Goal: Task Accomplishment & Management: Complete application form

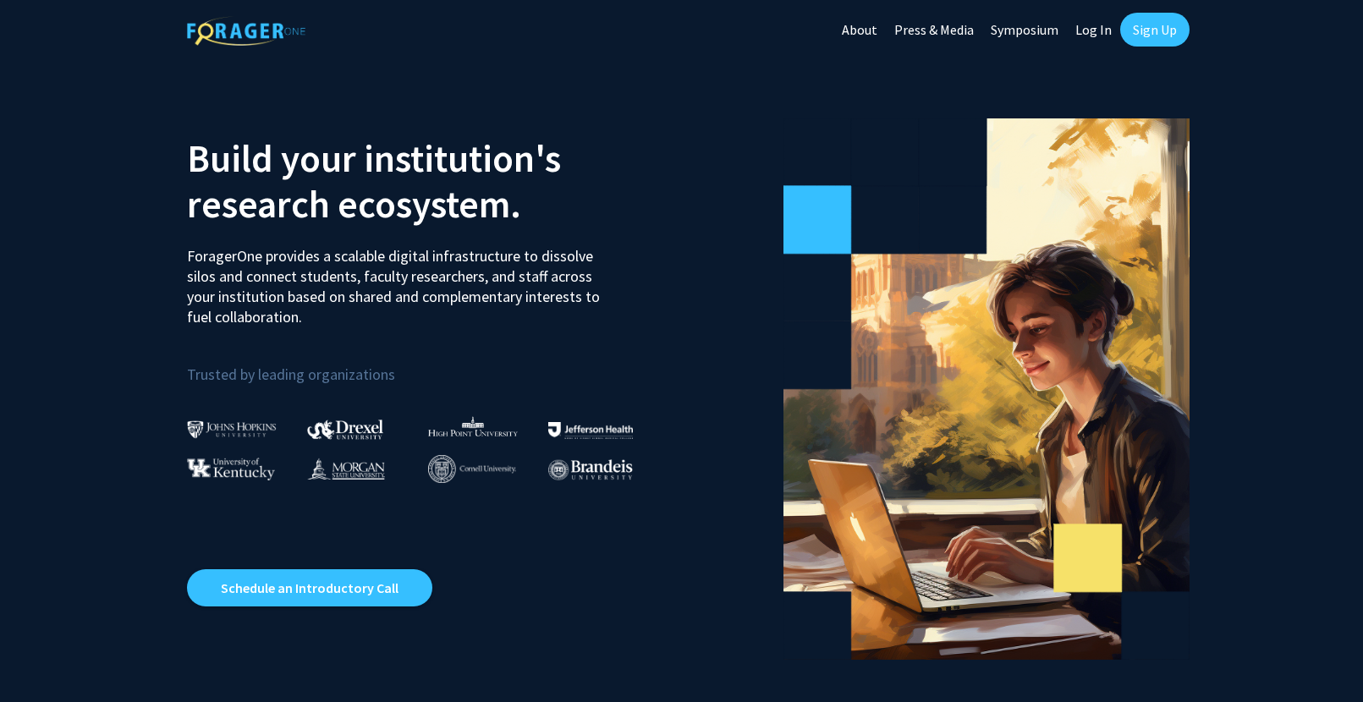
click at [1094, 34] on link "Log In" at bounding box center [1093, 29] width 53 height 59
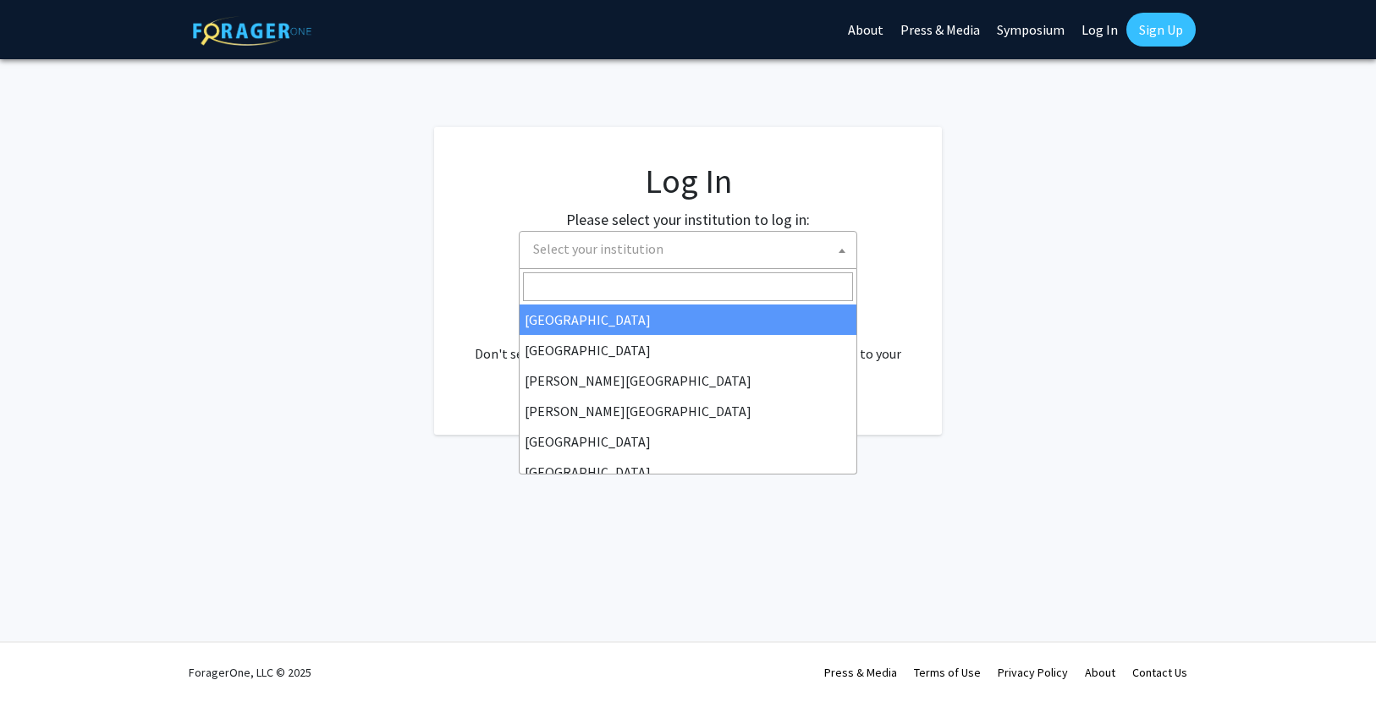
click at [657, 253] on span "Select your institution" at bounding box center [598, 248] width 130 height 17
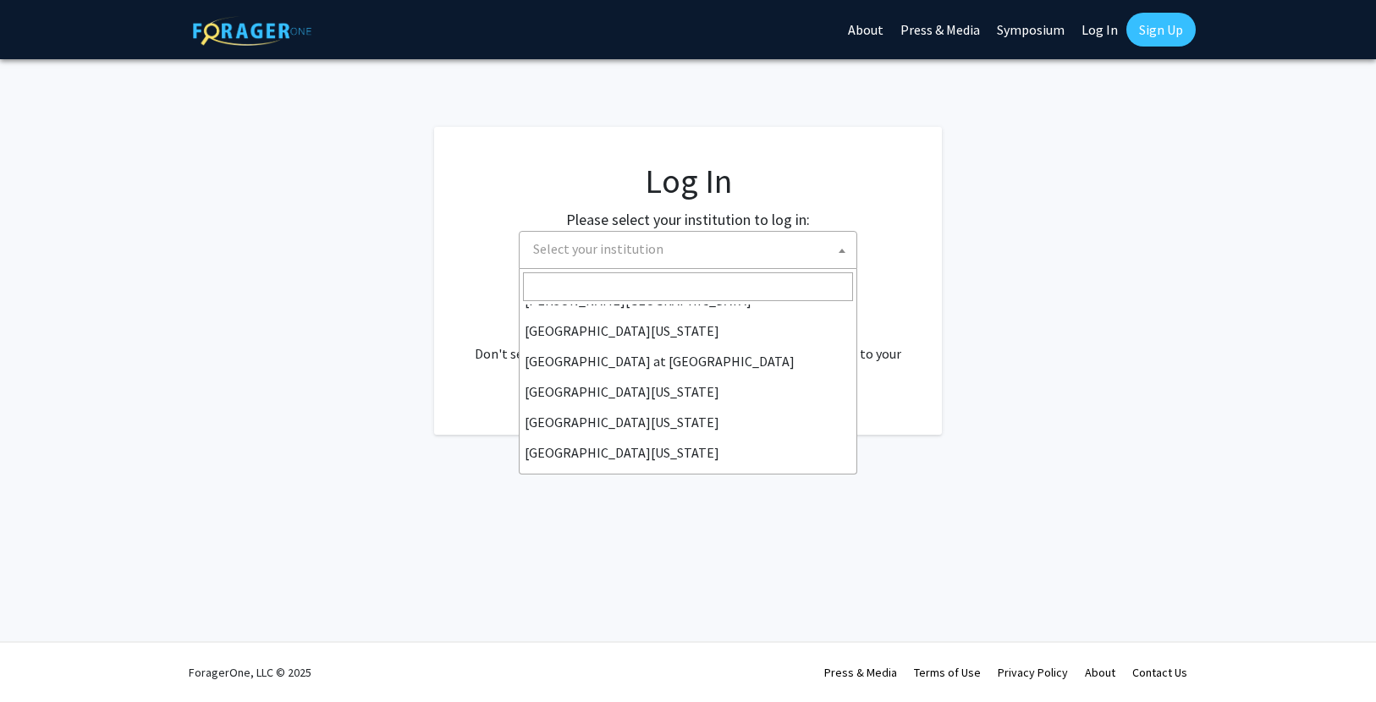
scroll to position [592, 0]
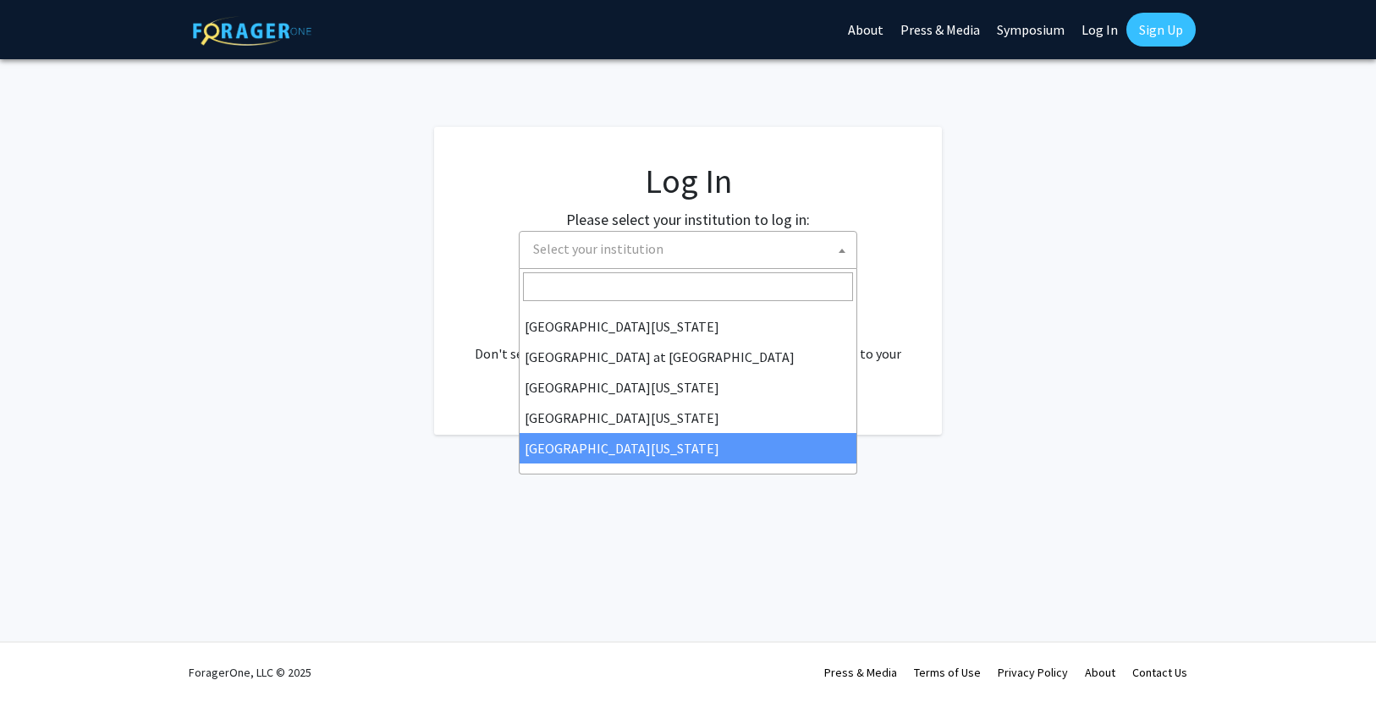
select select "33"
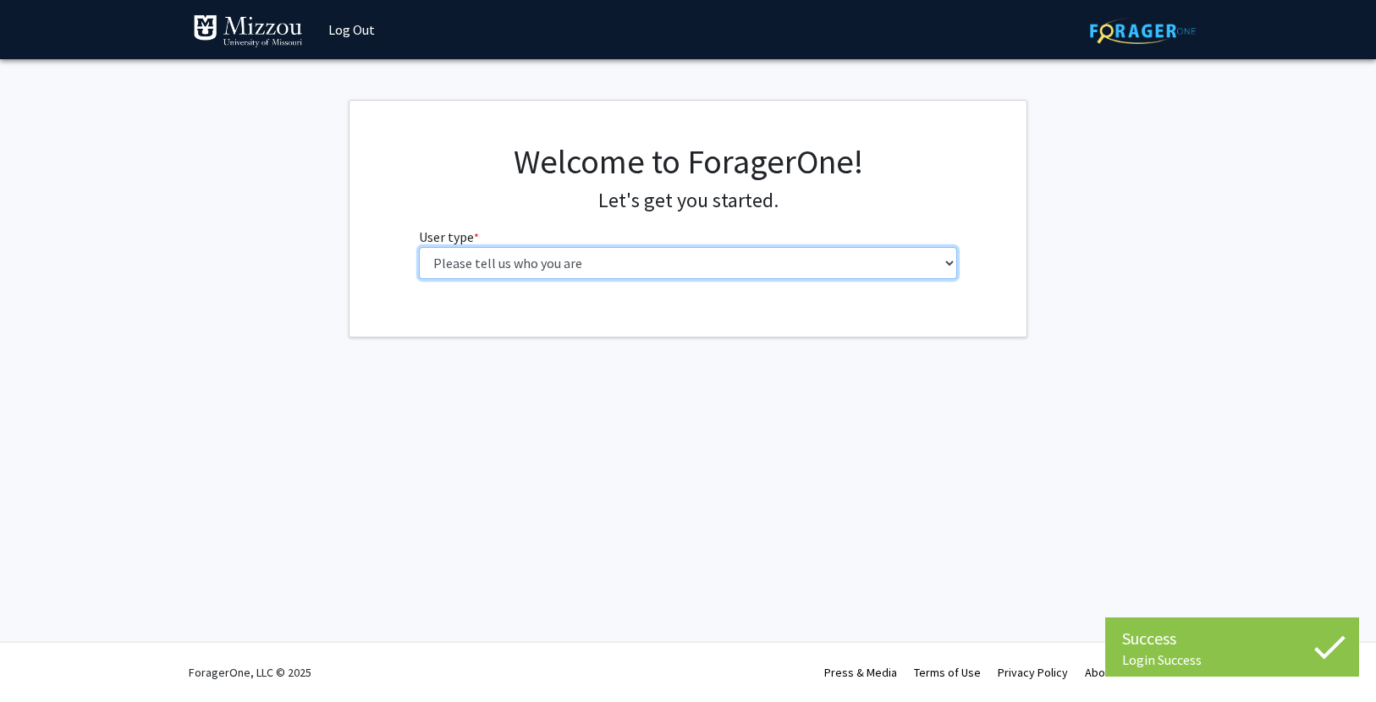
click at [679, 263] on select "Please tell us who you are Undergraduate Student Master's Student Doctoral Cand…" at bounding box center [688, 263] width 539 height 32
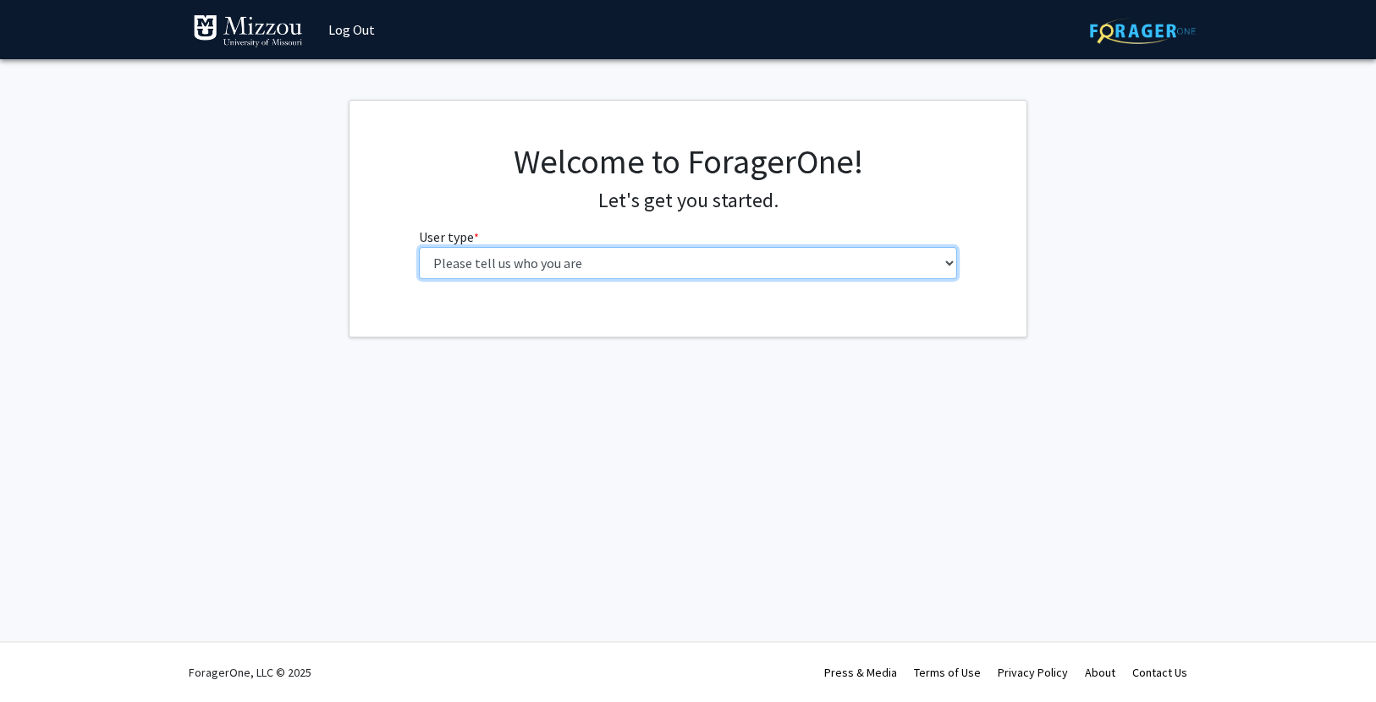
select select "5: faculty"
click at [419, 247] on select "Please tell us who you are Undergraduate Student Master's Student Doctoral Cand…" at bounding box center [688, 263] width 539 height 32
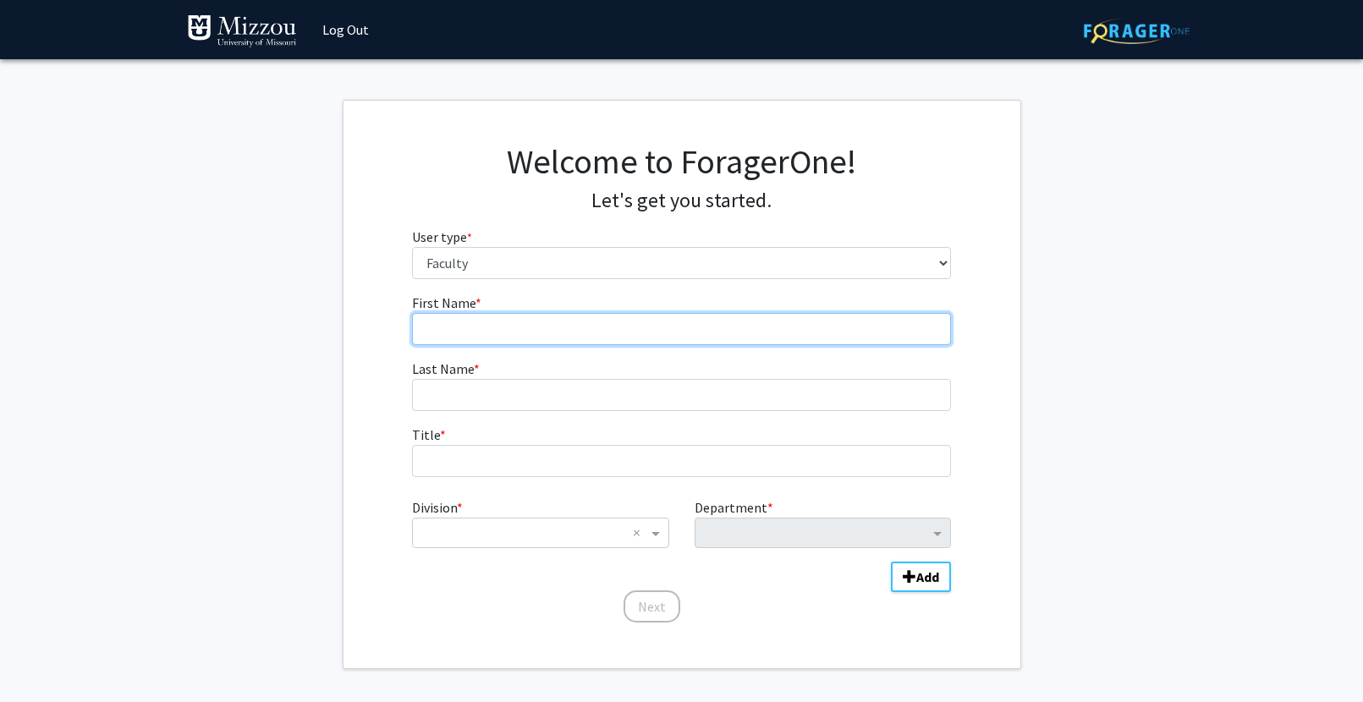
click at [531, 330] on input "First Name * required" at bounding box center [681, 329] width 539 height 32
type input "[PERSON_NAME]"
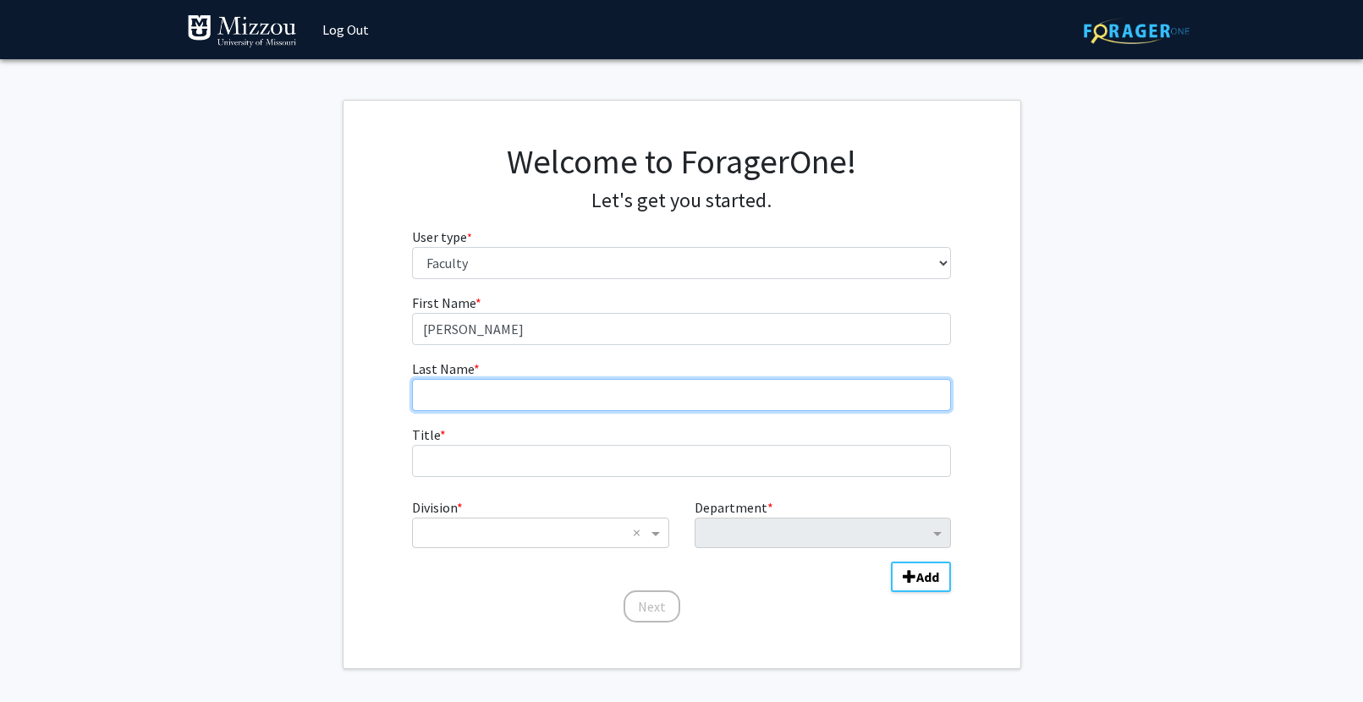
click at [524, 401] on input "Last Name * required" at bounding box center [681, 395] width 539 height 32
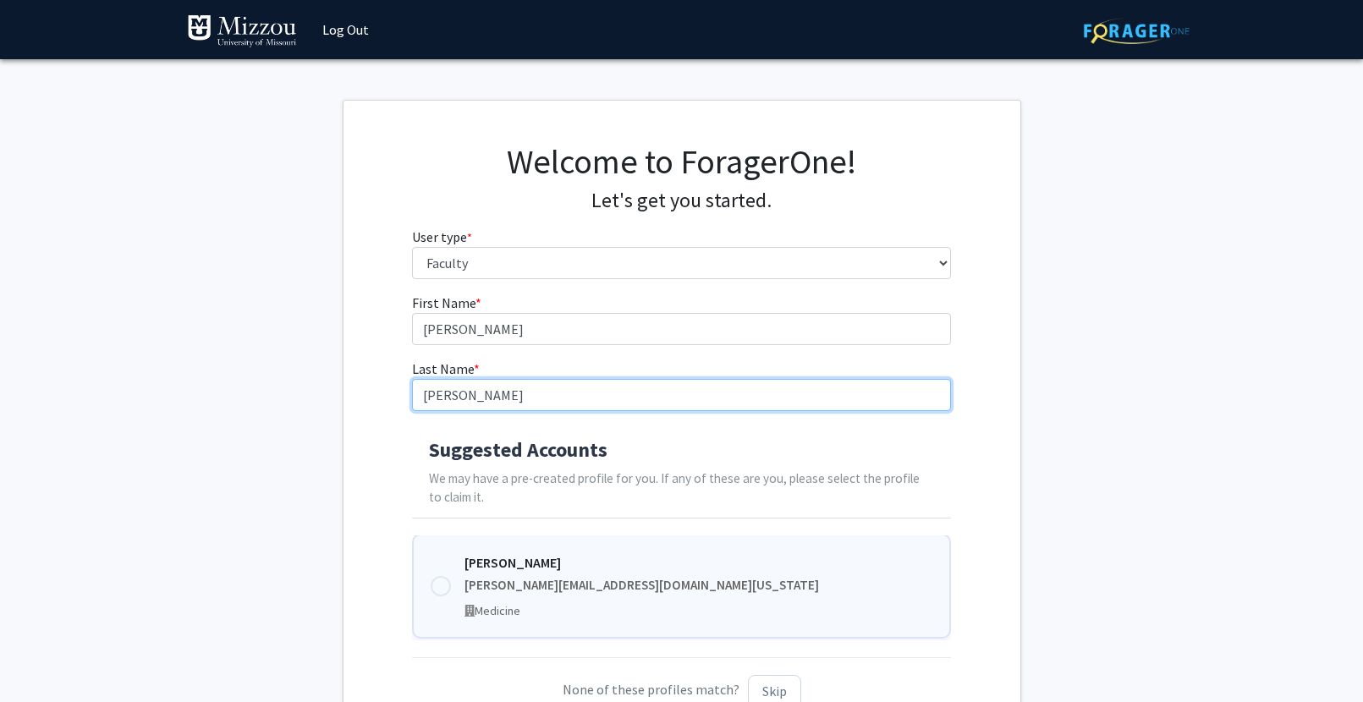
type input "[PERSON_NAME]"
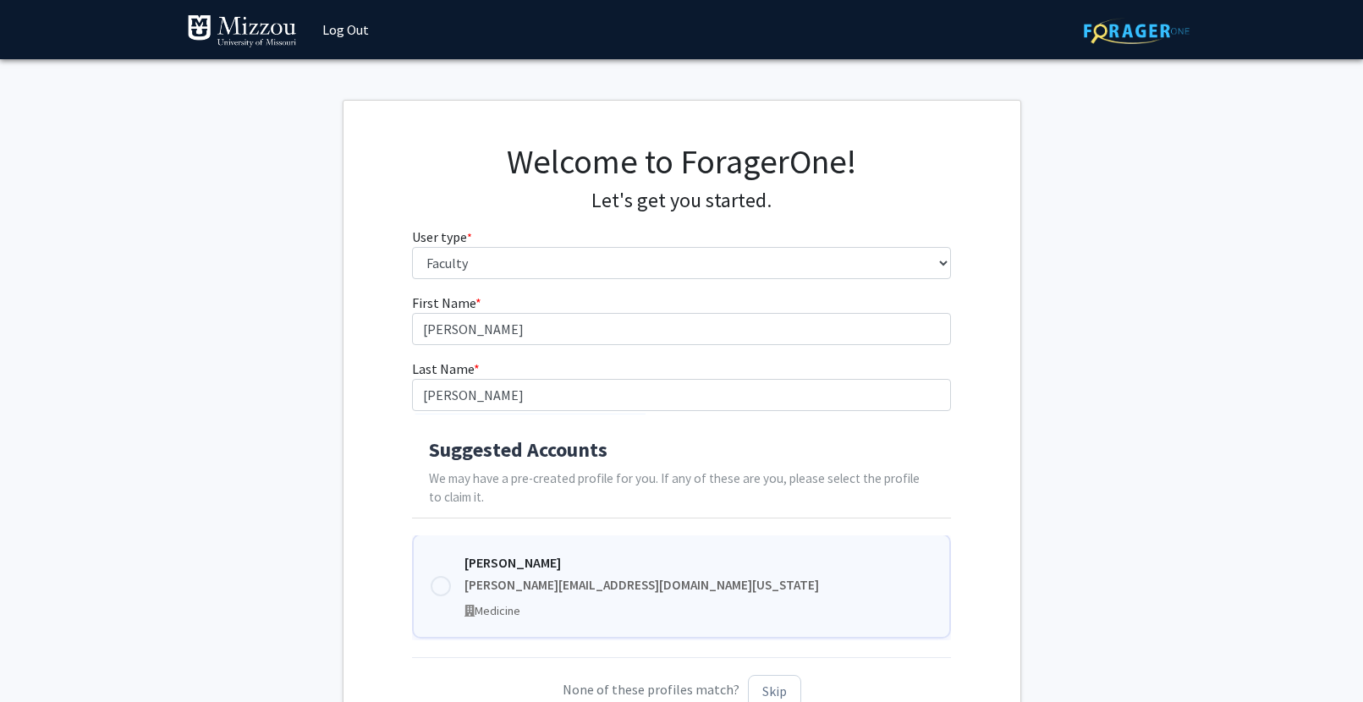
click at [541, 580] on div "[PERSON_NAME][EMAIL_ADDRESS][DOMAIN_NAME][US_STATE]" at bounding box center [699, 585] width 468 height 19
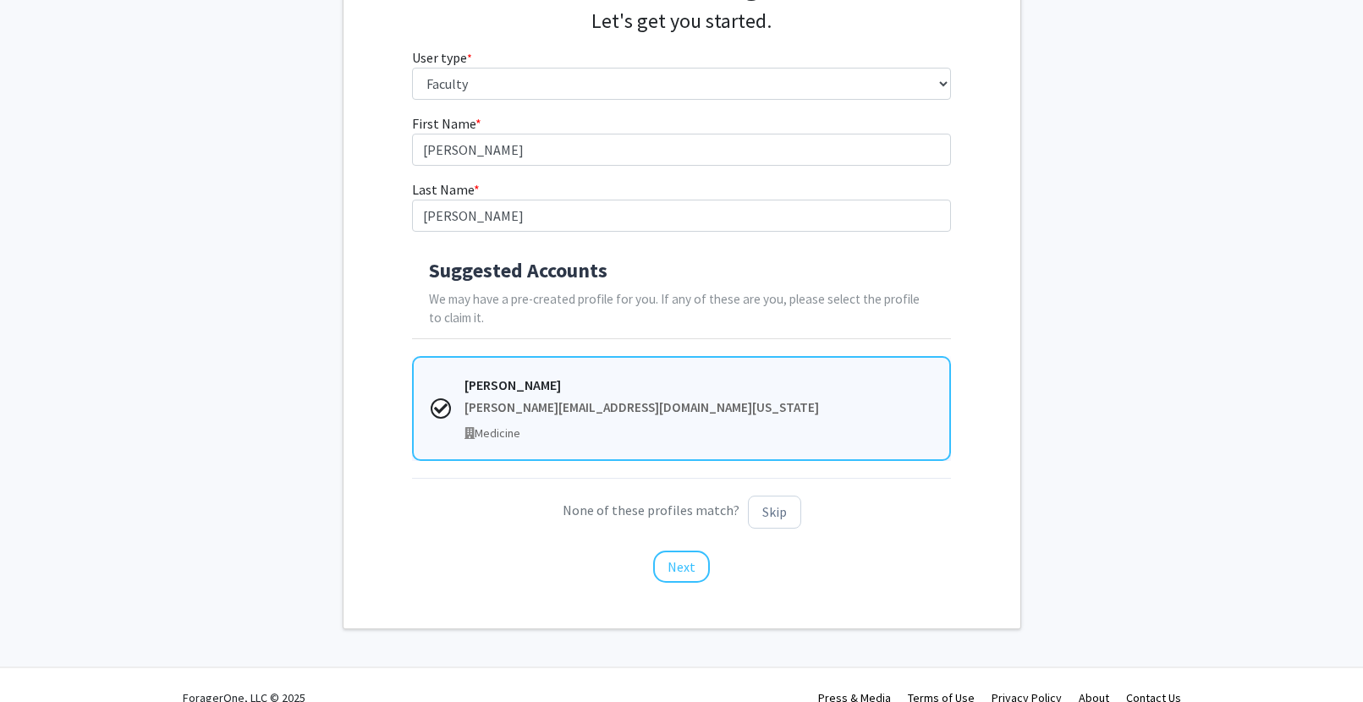
scroll to position [183, 0]
click at [684, 564] on button "Next" at bounding box center [681, 563] width 57 height 32
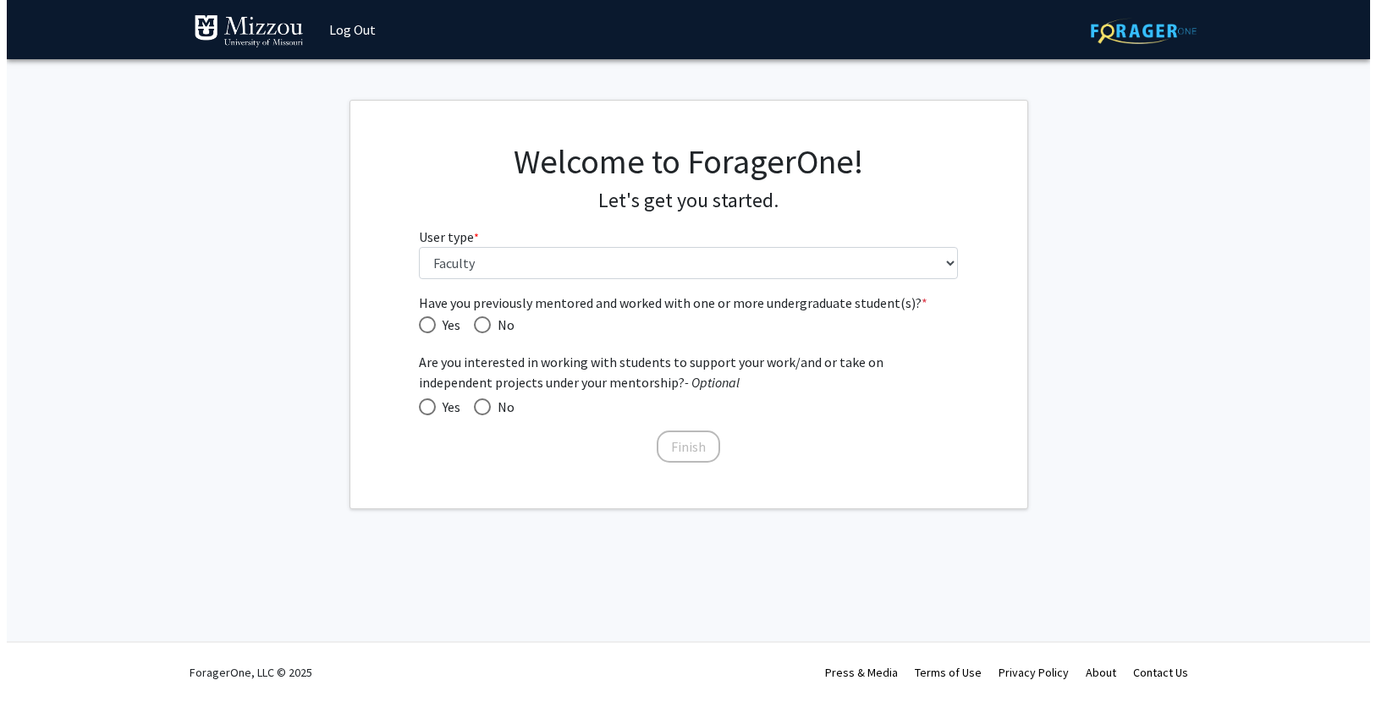
scroll to position [0, 0]
click at [423, 330] on span "Have you previously mentored and worked with one or more undergraduate student(…" at bounding box center [427, 324] width 17 height 17
click at [423, 330] on input "Yes" at bounding box center [427, 324] width 17 height 17
radio input "true"
click at [428, 411] on span at bounding box center [427, 407] width 17 height 17
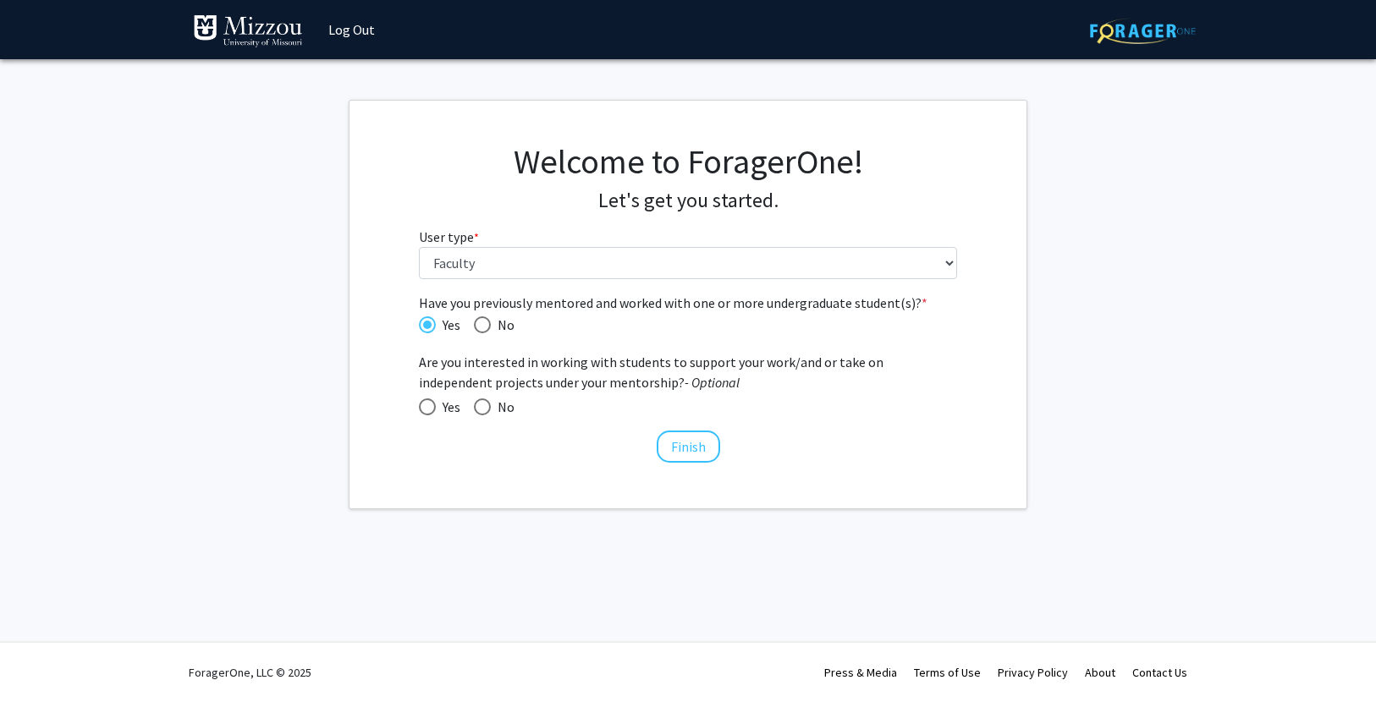
click at [428, 411] on input "Yes" at bounding box center [427, 407] width 17 height 17
radio input "true"
click at [695, 447] on button "Finish" at bounding box center [688, 447] width 63 height 32
